Goal: Task Accomplishment & Management: Complete application form

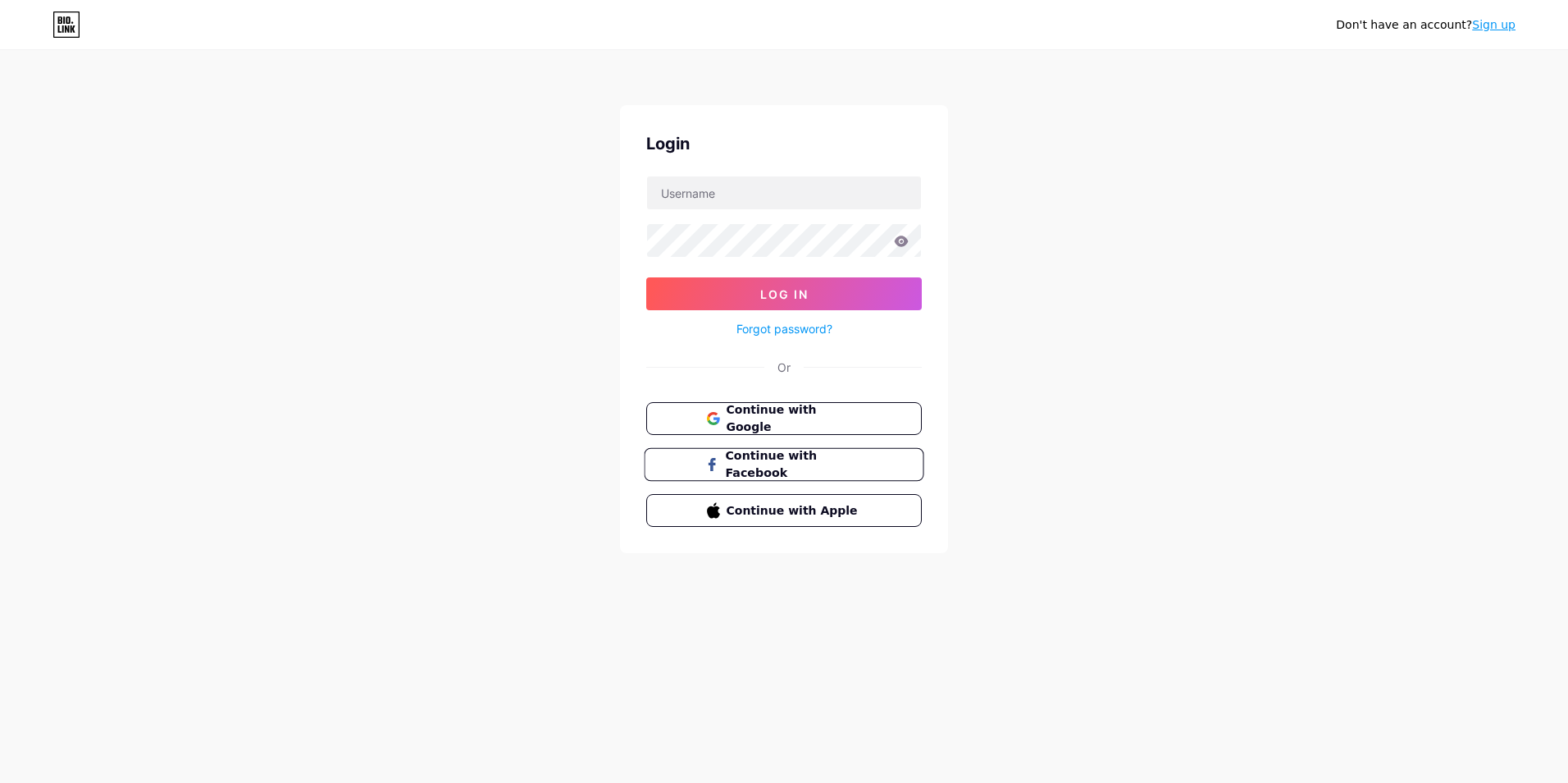
click at [836, 464] on span "Continue with Facebook" at bounding box center [793, 464] width 137 height 35
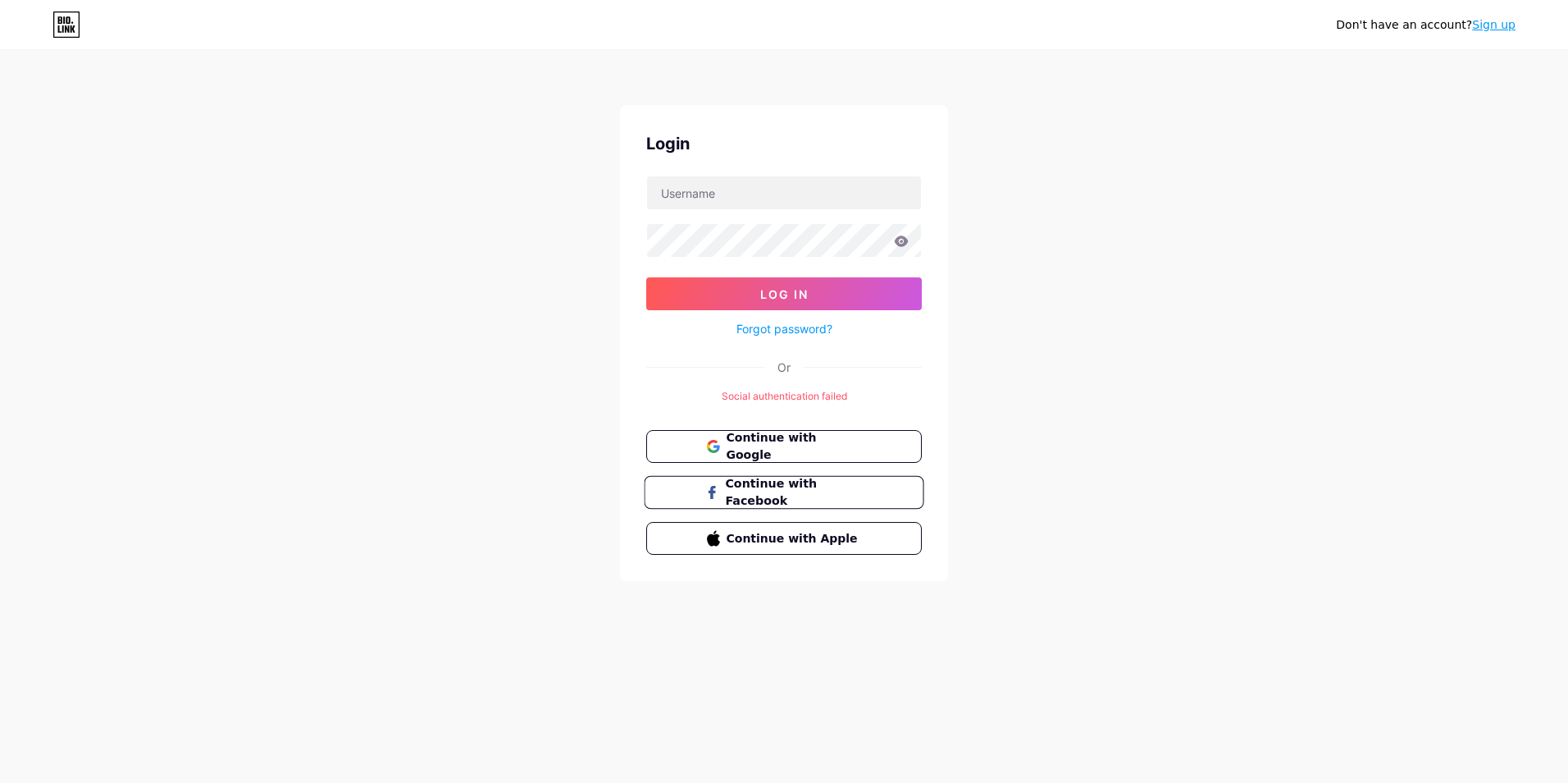
click at [834, 495] on span "Continue with Facebook" at bounding box center [793, 492] width 137 height 35
click at [775, 495] on span "Continue with Facebook" at bounding box center [793, 492] width 137 height 35
click at [749, 196] on input "text" at bounding box center [784, 192] width 274 height 32
